Goal: Find specific page/section: Find specific page/section

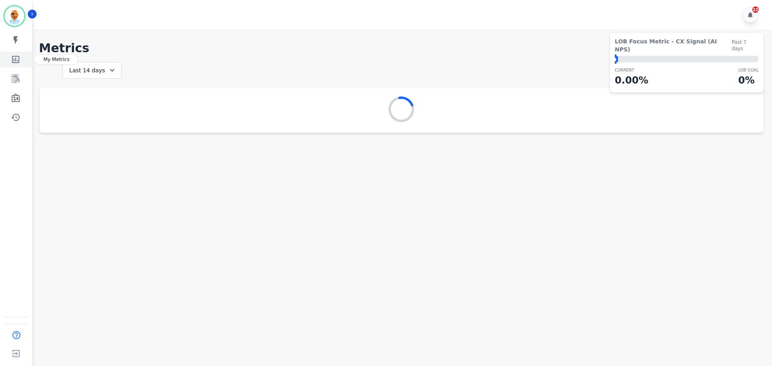
click at [22, 62] on link "Sidebar" at bounding box center [16, 59] width 31 height 16
click at [18, 78] on icon "Sidebar" at bounding box center [16, 79] width 6 height 8
